Goal: Go to known website: Access a specific website the user already knows

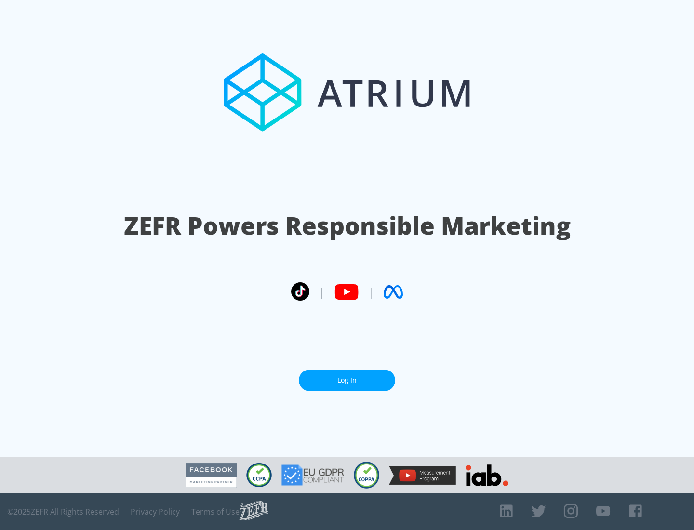
click at [347, 377] on link "Log In" at bounding box center [347, 381] width 96 height 22
